Goal: Task Accomplishment & Management: Complete application form

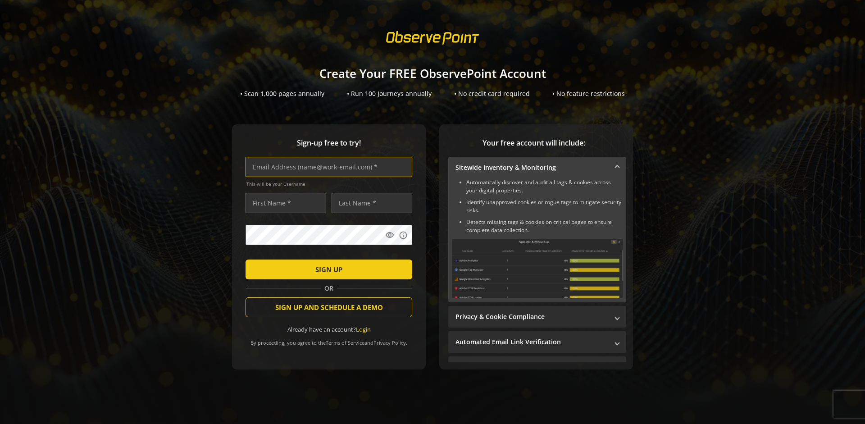
click at [327, 167] on input "text" at bounding box center [329, 167] width 167 height 20
type input "[EMAIL_ADDRESS][DOMAIN_NAME]"
click at [283, 203] on input "text" at bounding box center [286, 203] width 81 height 20
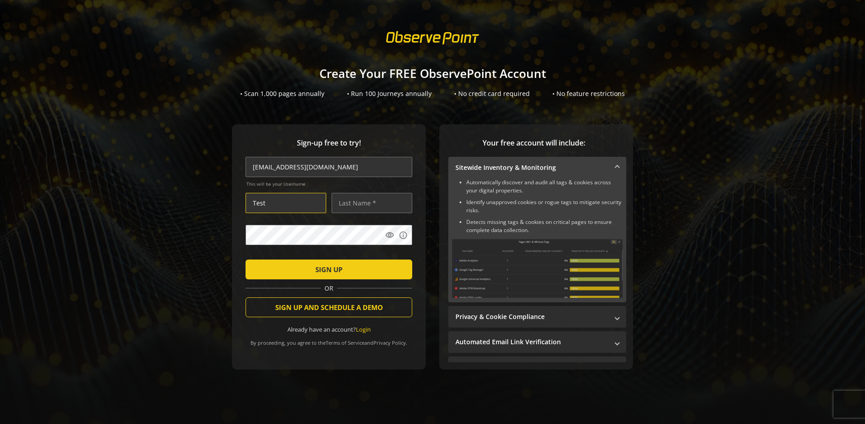
type input "Test"
click at [370, 203] on input "text" at bounding box center [372, 203] width 81 height 20
type input "Test"
click at [327, 269] on span "SIGN UP" at bounding box center [328, 269] width 27 height 16
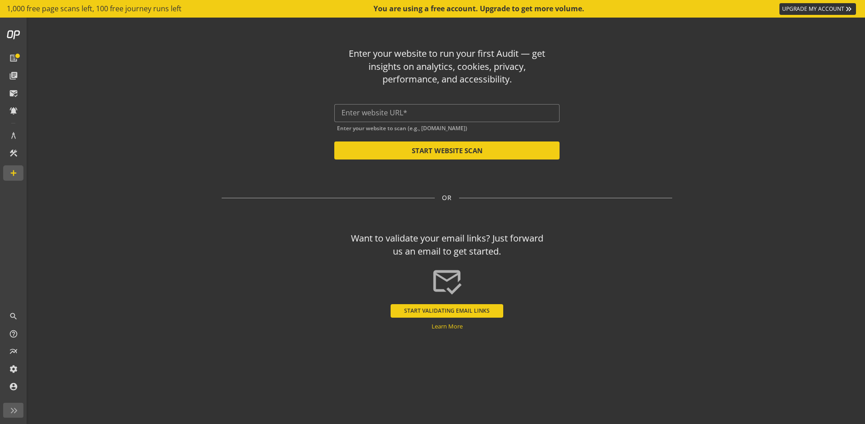
click at [447, 311] on button "START VALIDATING EMAIL LINKS" at bounding box center [447, 311] width 113 height 14
